Goal: Obtain resource: Obtain resource

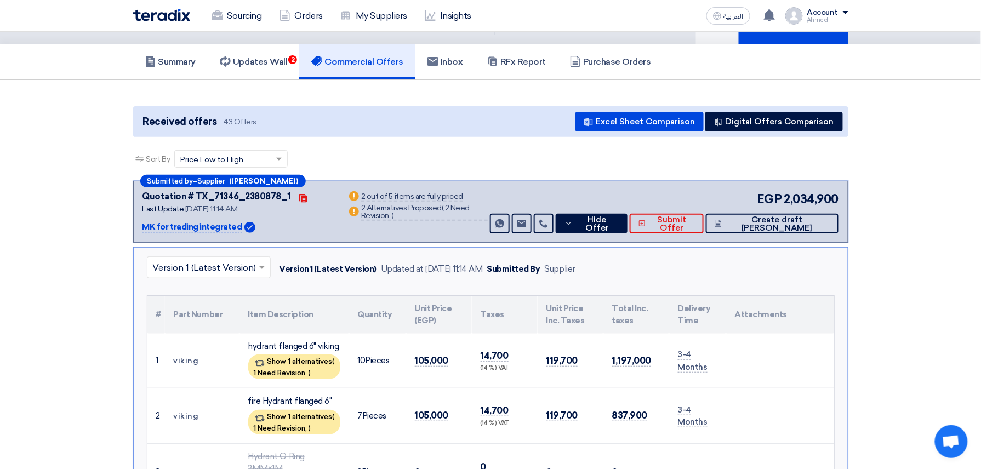
scroll to position [73, 0]
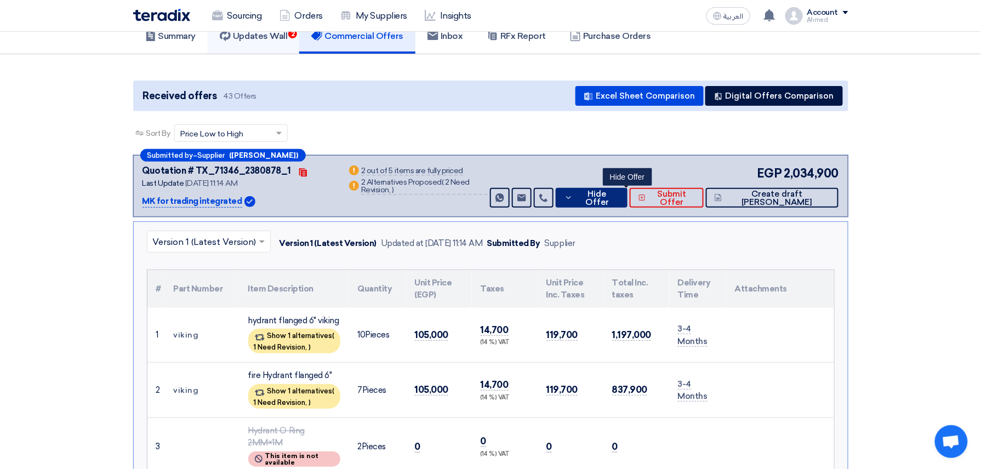
drag, startPoint x: 623, startPoint y: 199, endPoint x: 247, endPoint y: 45, distance: 407.0
click at [618, 198] on span "Hide Offer" at bounding box center [596, 198] width 43 height 16
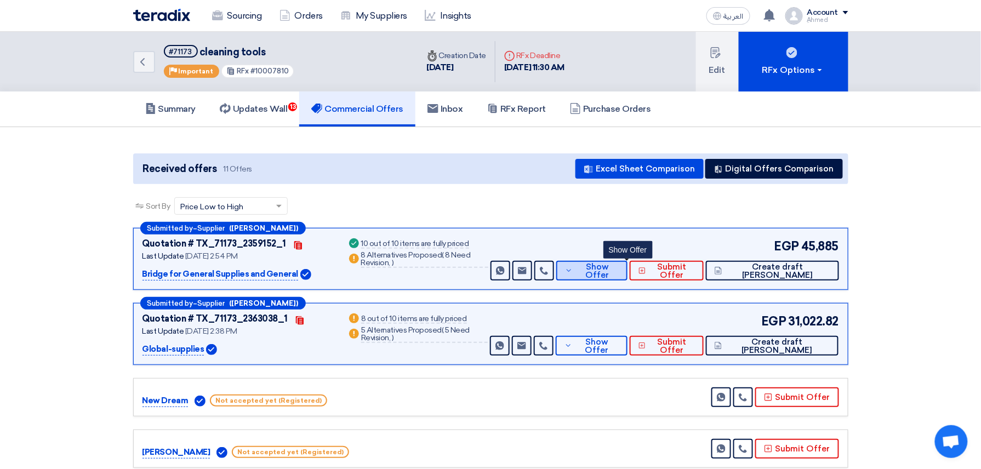
click at [628, 261] on button "Show Offer" at bounding box center [592, 271] width 72 height 20
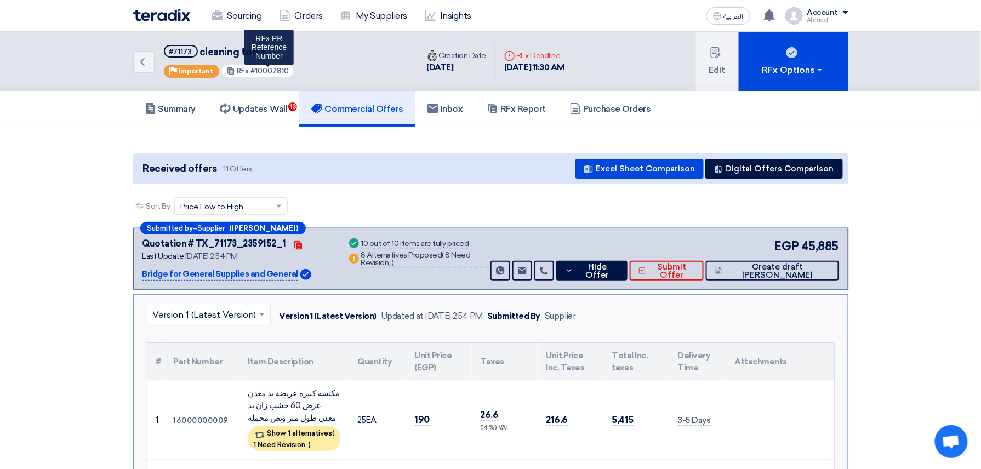
click at [269, 70] on span "#10007810" at bounding box center [269, 71] width 38 height 8
copy span "10007810"
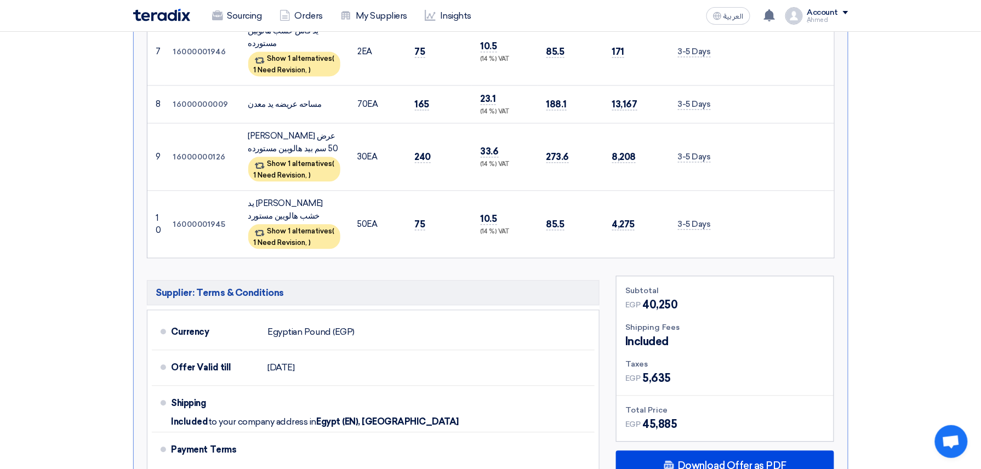
scroll to position [1023, 0]
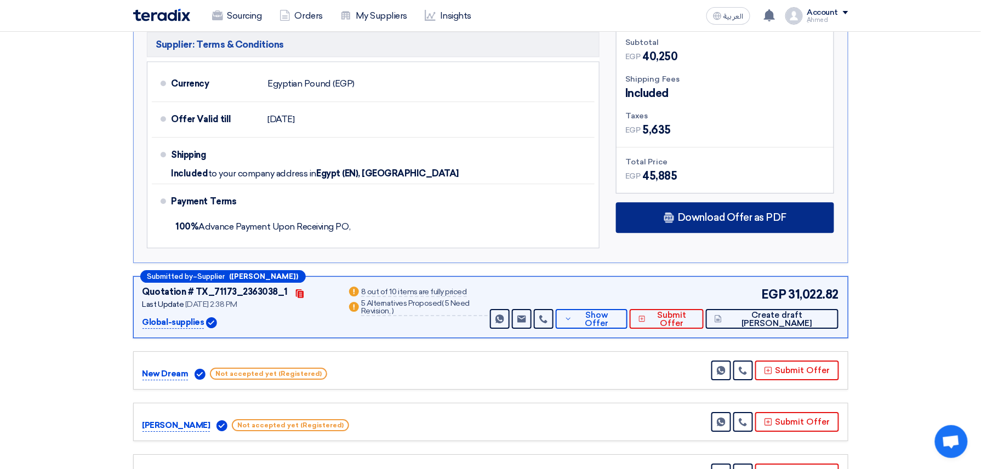
click at [750, 202] on div "Download Offer as PDF" at bounding box center [725, 217] width 218 height 31
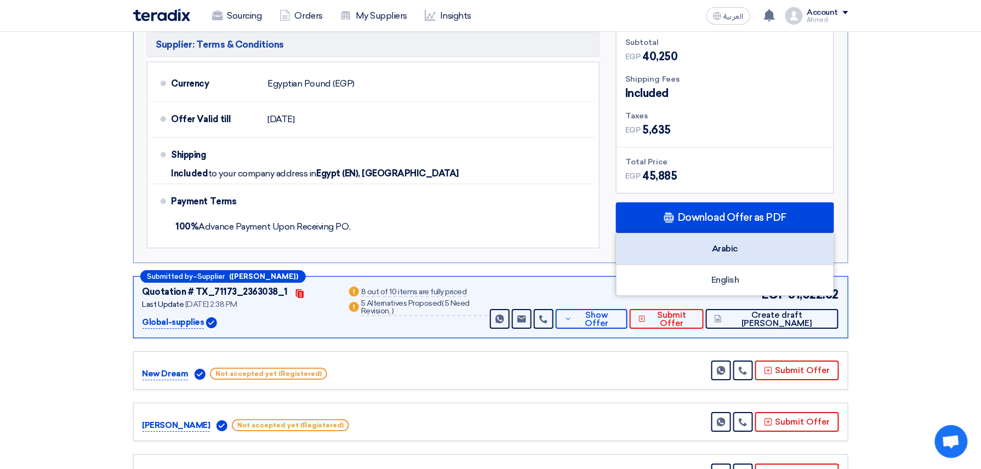
click at [733, 233] on div "Arabic" at bounding box center [724, 248] width 217 height 31
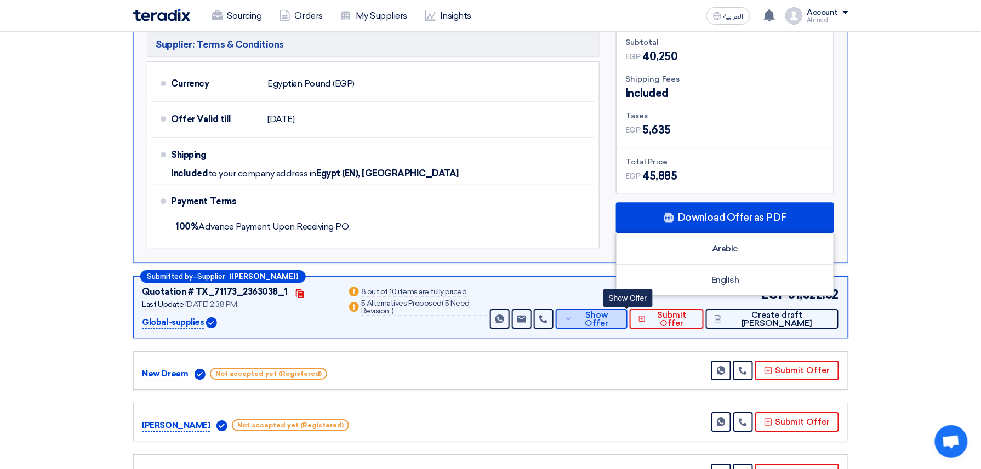
click at [618, 311] on span "Show Offer" at bounding box center [596, 319] width 43 height 16
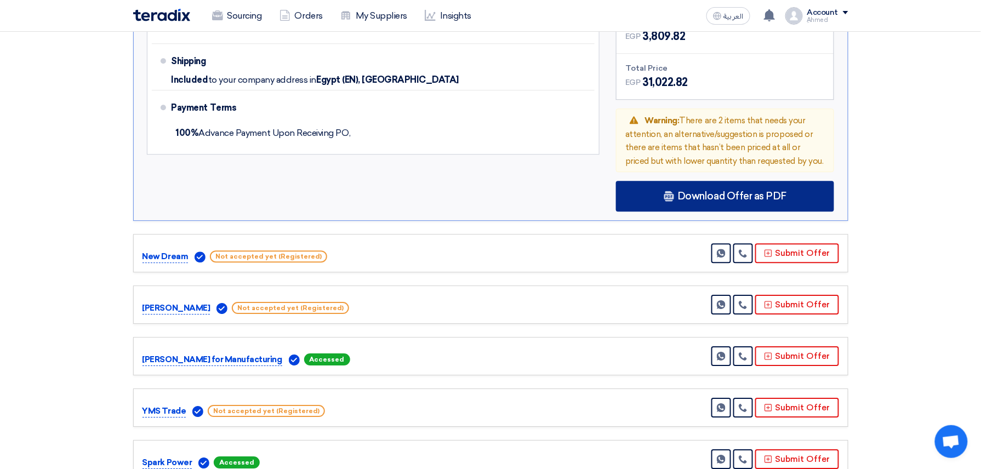
click at [752, 191] on span "Download Offer as PDF" at bounding box center [731, 196] width 109 height 10
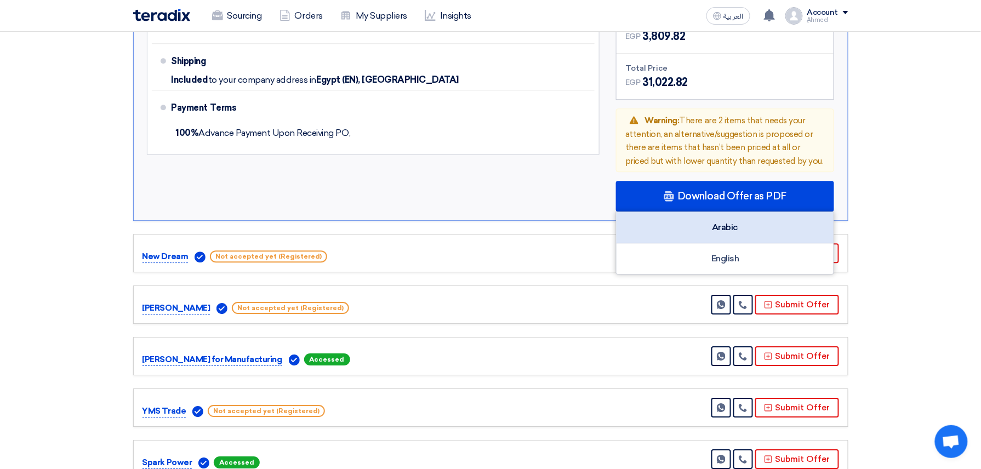
click at [720, 212] on div "Arabic" at bounding box center [724, 227] width 217 height 31
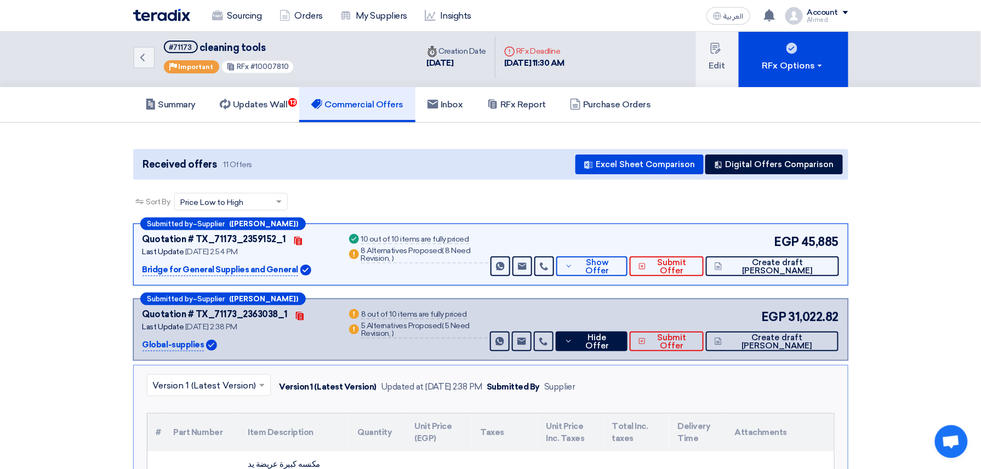
scroll to position [0, 0]
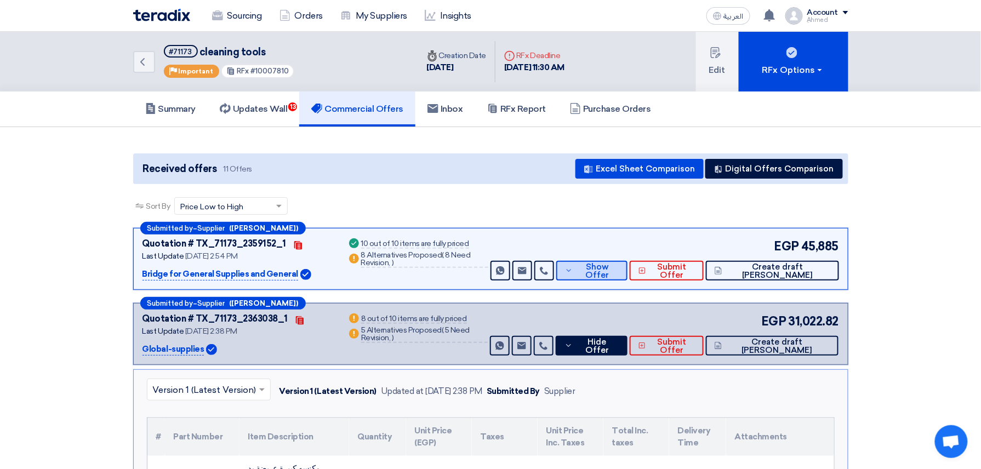
click at [619, 274] on span "Show Offer" at bounding box center [596, 271] width 43 height 16
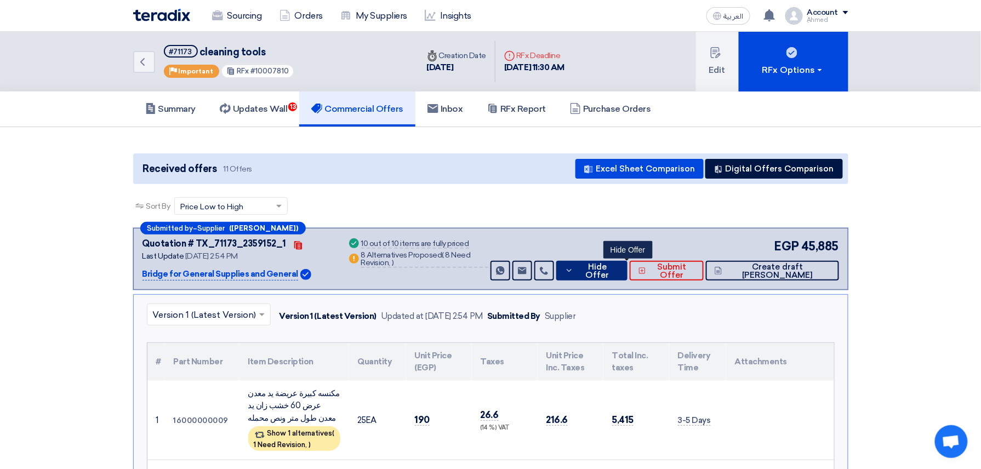
click at [618, 271] on span "Hide Offer" at bounding box center [597, 271] width 43 height 16
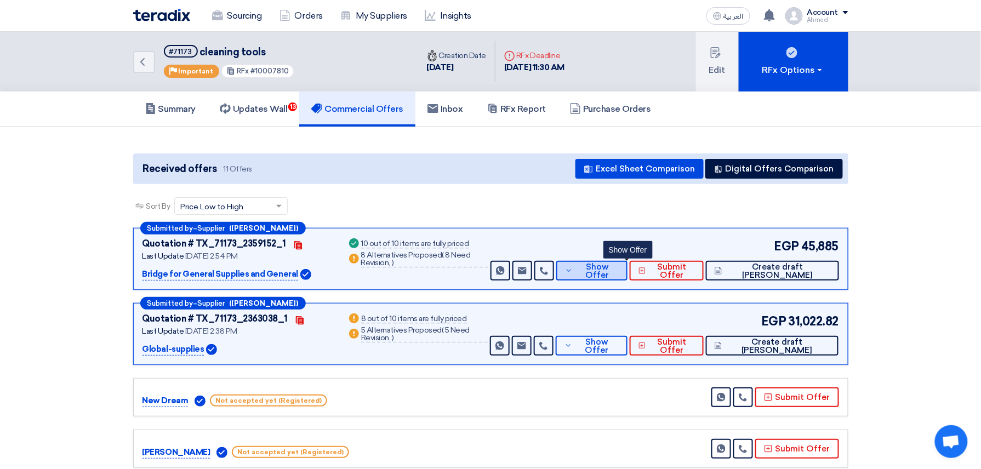
click at [619, 268] on span "Show Offer" at bounding box center [596, 271] width 43 height 16
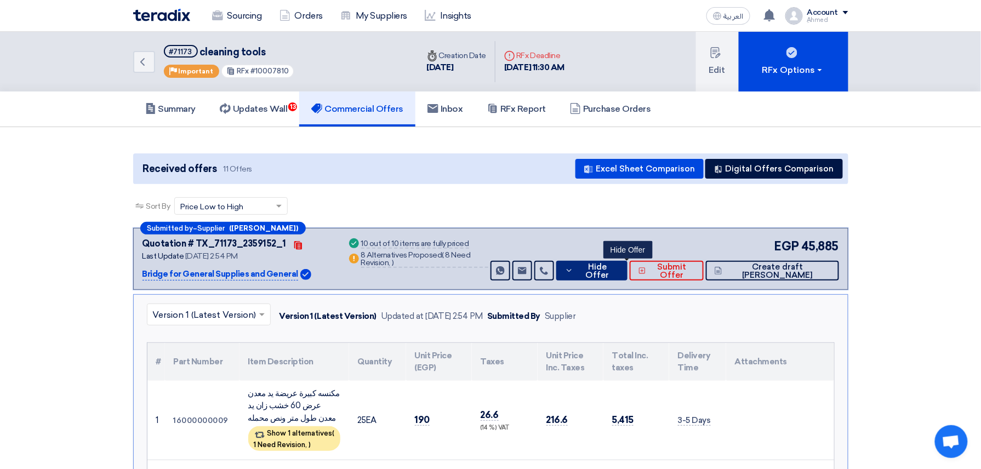
click at [619, 267] on span "Hide Offer" at bounding box center [597, 271] width 43 height 16
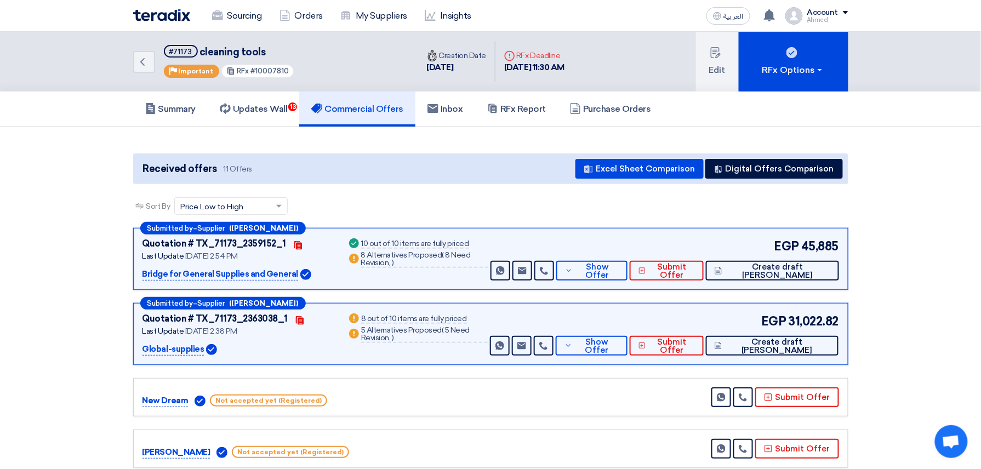
click at [625, 327] on div "EGP 31,022.82 Send Message Send Message" at bounding box center [663, 333] width 351 height 43
click at [625, 334] on div "EGP 31,022.82 Send Message Send Message" at bounding box center [663, 333] width 351 height 43
click at [625, 338] on button "Show Offer" at bounding box center [592, 346] width 72 height 20
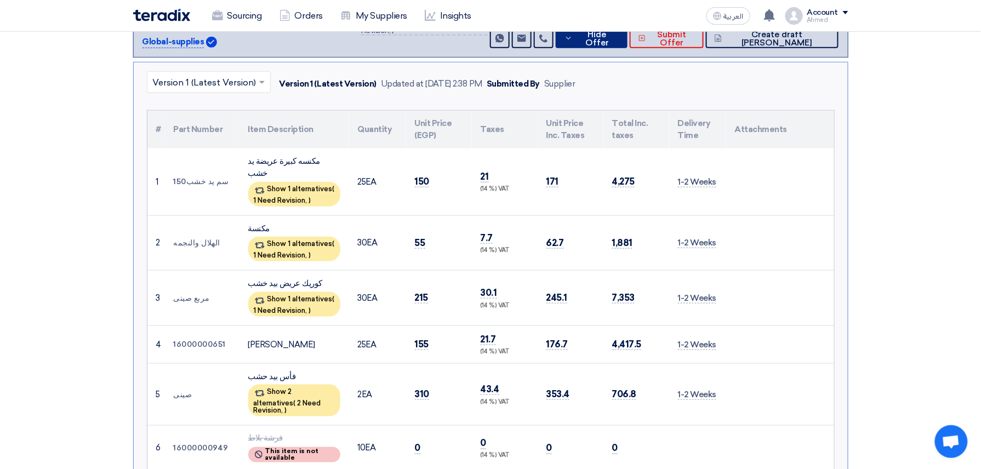
scroll to position [292, 0]
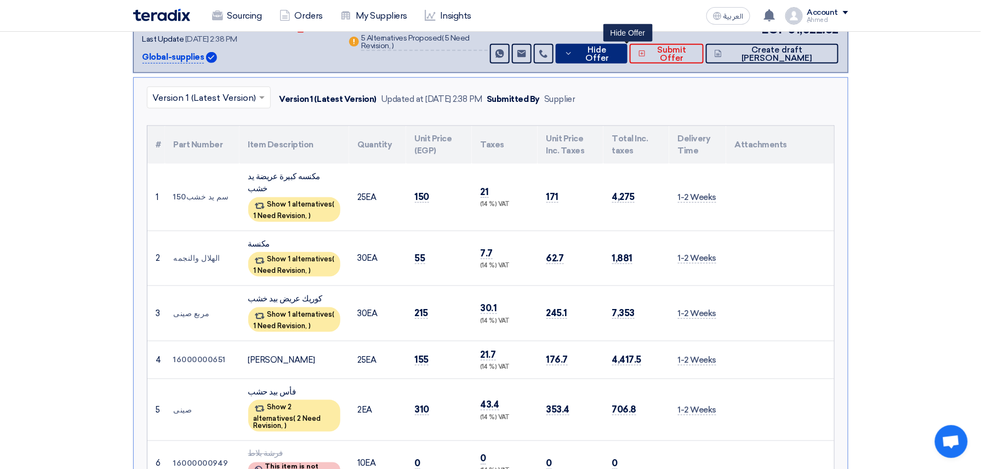
click at [614, 58] on span "Hide Offer" at bounding box center [596, 54] width 43 height 16
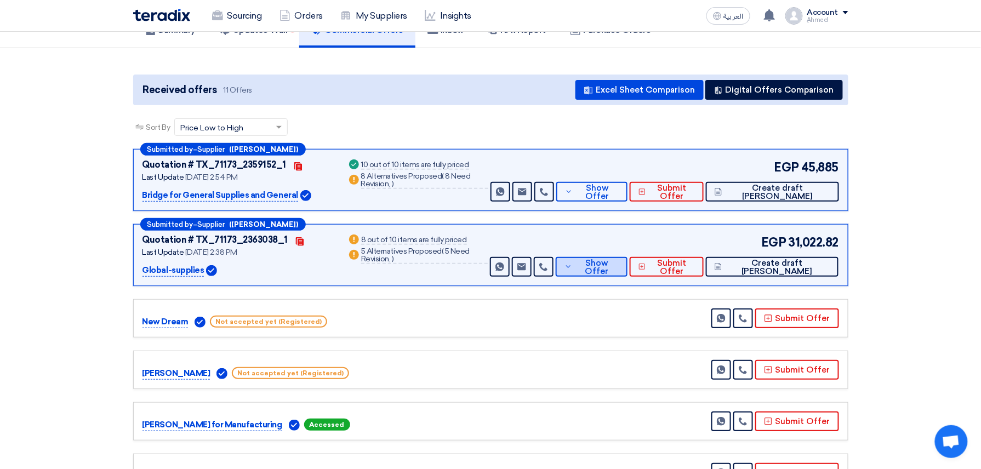
scroll to position [73, 0]
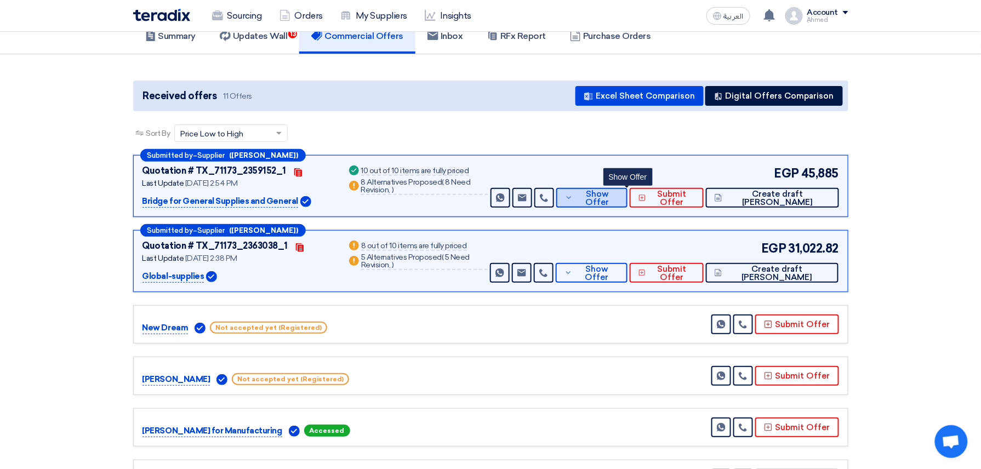
click at [619, 200] on span "Show Offer" at bounding box center [596, 198] width 43 height 16
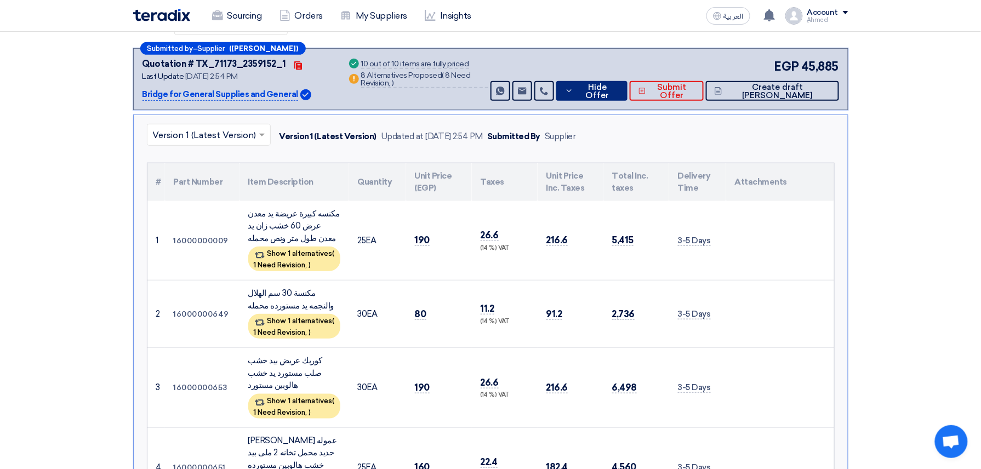
scroll to position [146, 0]
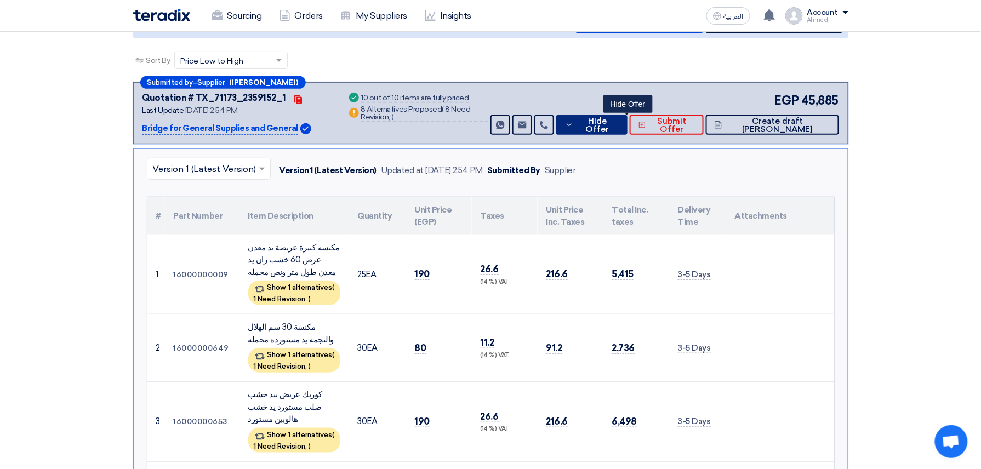
click at [619, 127] on span "Hide Offer" at bounding box center [597, 125] width 43 height 16
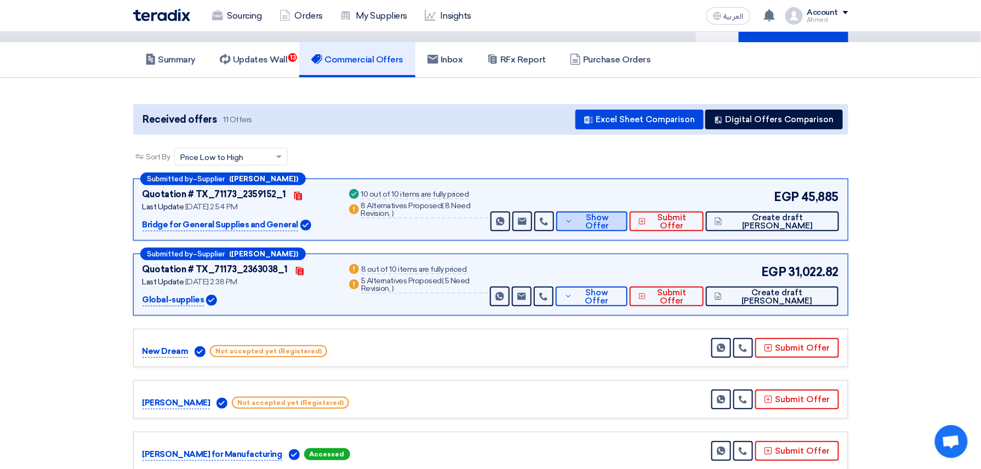
scroll to position [73, 0]
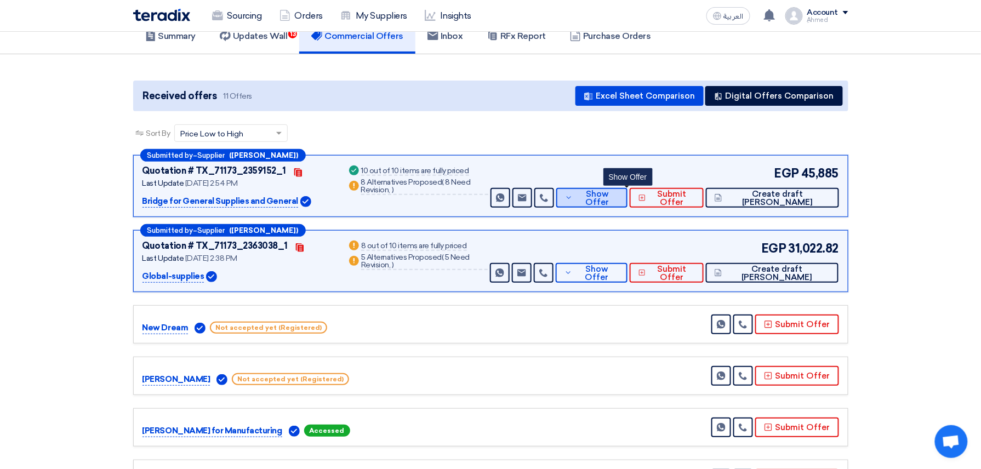
click at [619, 193] on span "Show Offer" at bounding box center [596, 198] width 43 height 16
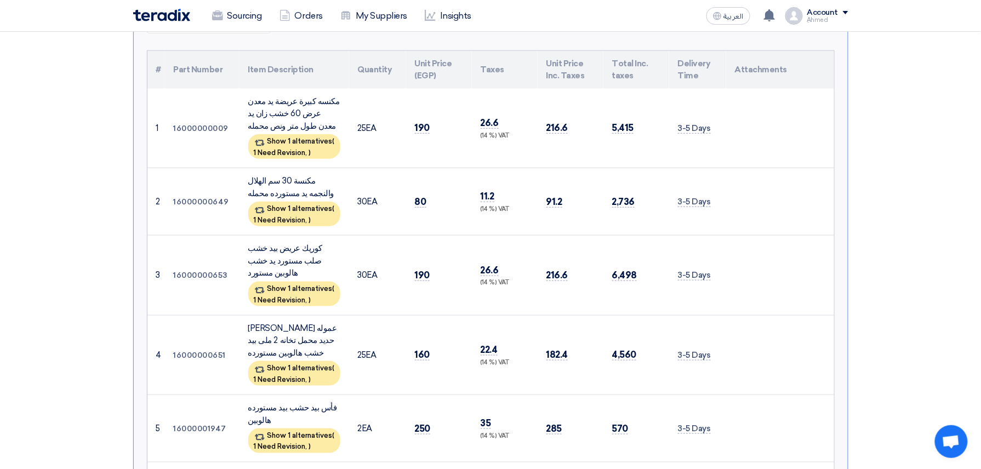
scroll to position [365, 0]
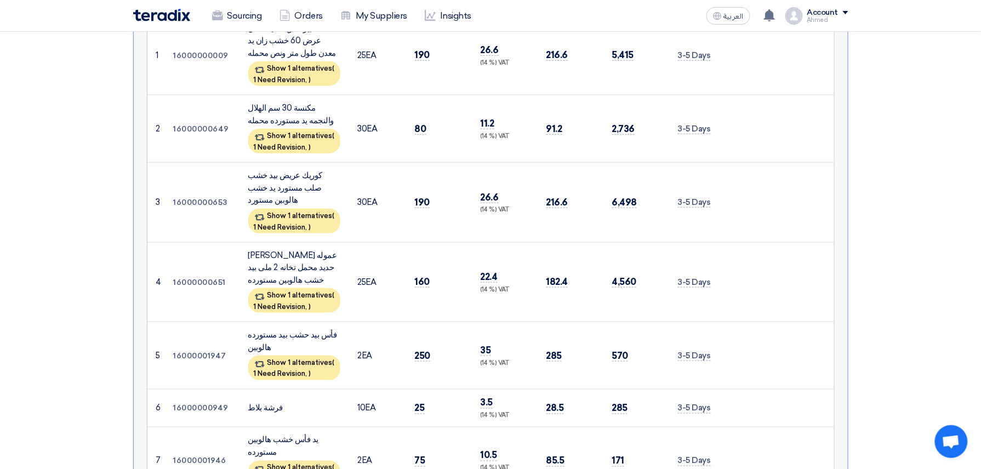
click at [446, 427] on td "75" at bounding box center [439, 460] width 66 height 67
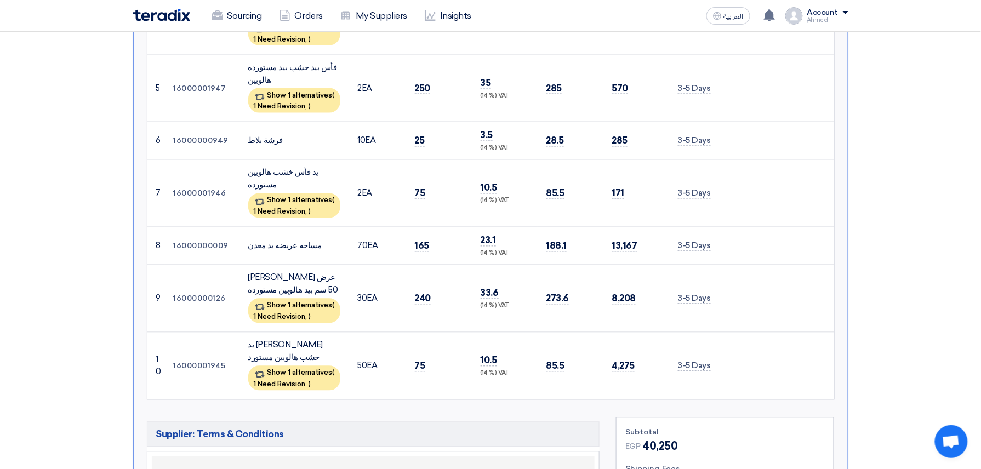
scroll to position [658, 0]
